Goal: Information Seeking & Learning: Learn about a topic

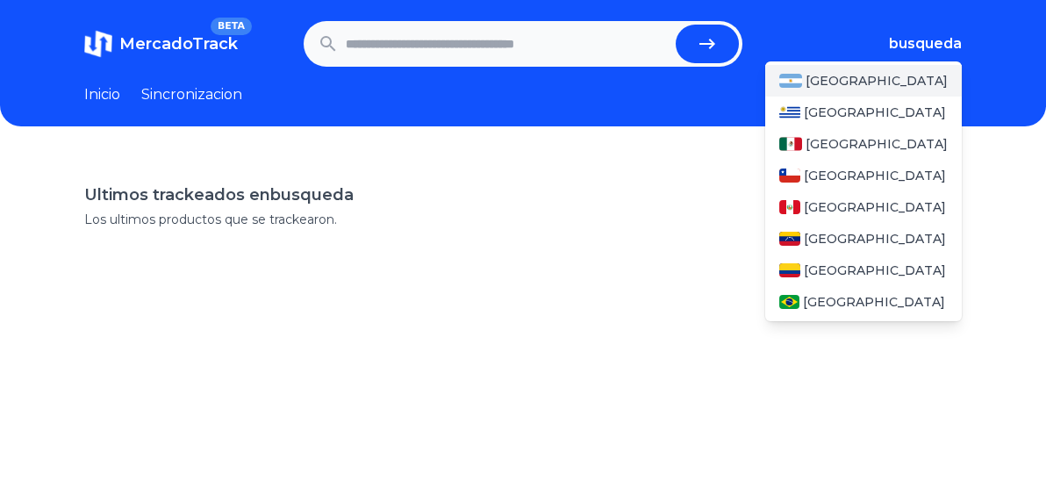
click at [847, 77] on span "[GEOGRAPHIC_DATA]" at bounding box center [877, 81] width 142 height 18
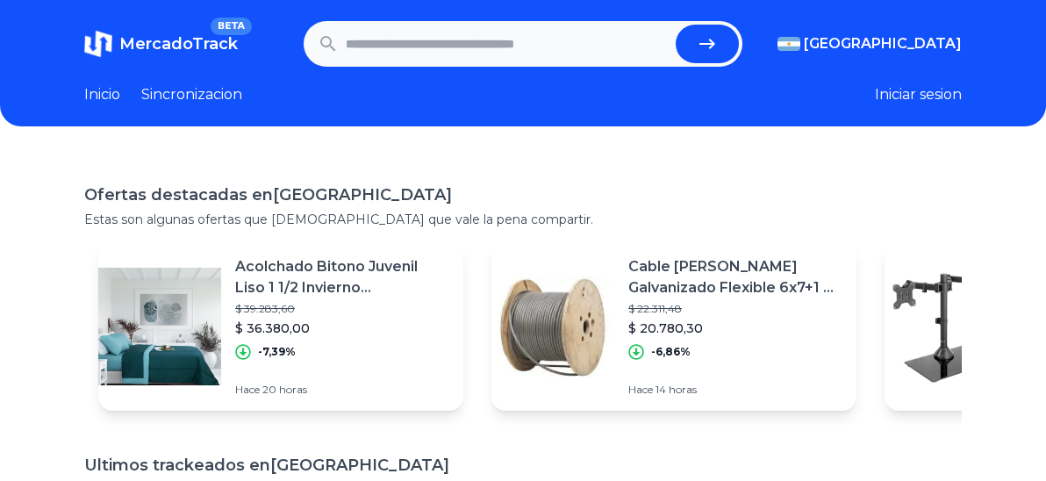
click at [108, 97] on link "Inicio" at bounding box center [102, 94] width 36 height 21
click at [372, 45] on input "text" at bounding box center [507, 44] width 323 height 39
click at [718, 44] on icon "submit" at bounding box center [707, 43] width 21 height 21
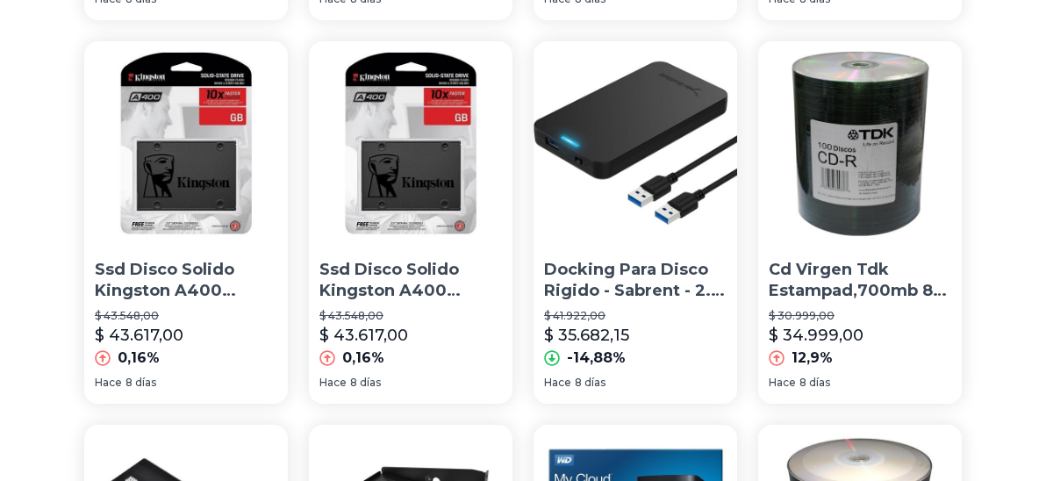
scroll to position [527, 0]
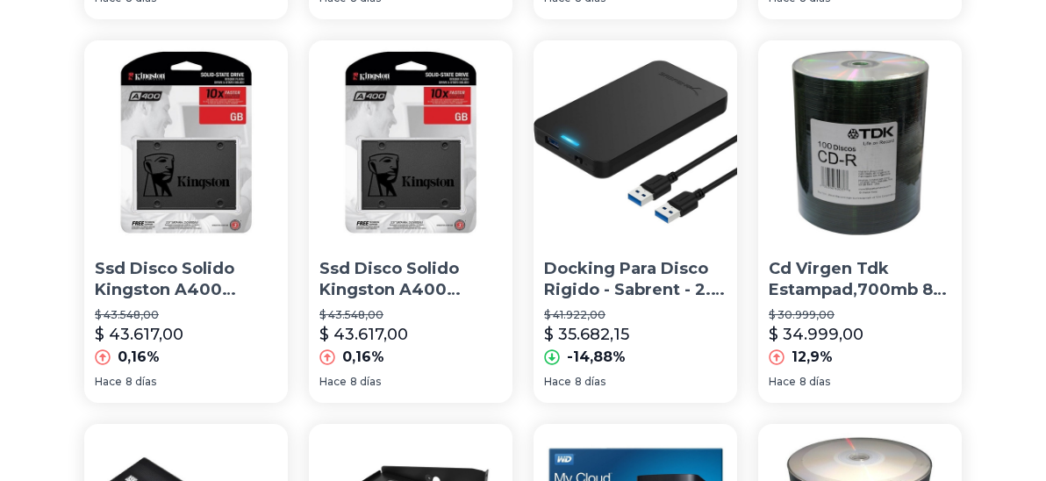
click at [448, 300] on p "Ssd Disco Solido Kingston A400 240gb Sata 3 Simil Uv400" at bounding box center [411, 280] width 183 height 44
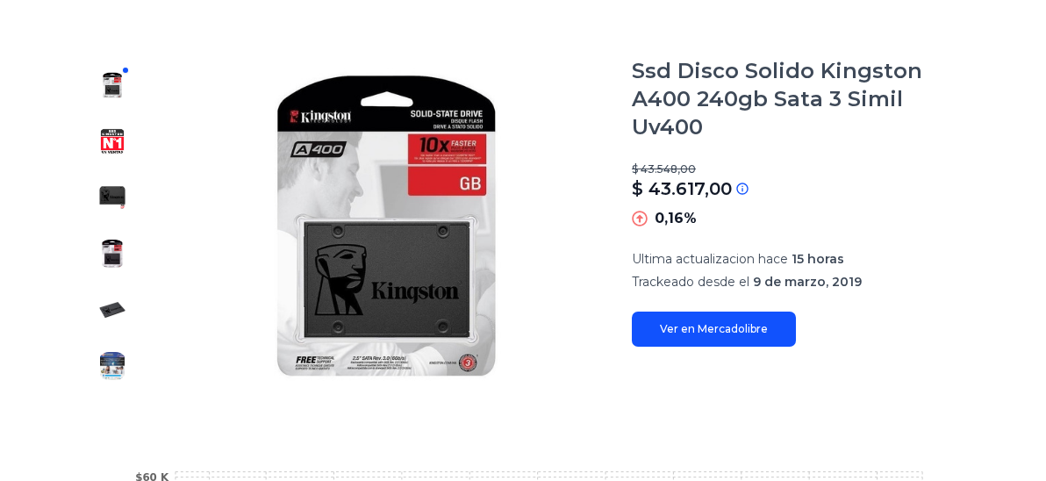
scroll to position [176, 0]
